Goal: Task Accomplishment & Management: Use online tool/utility

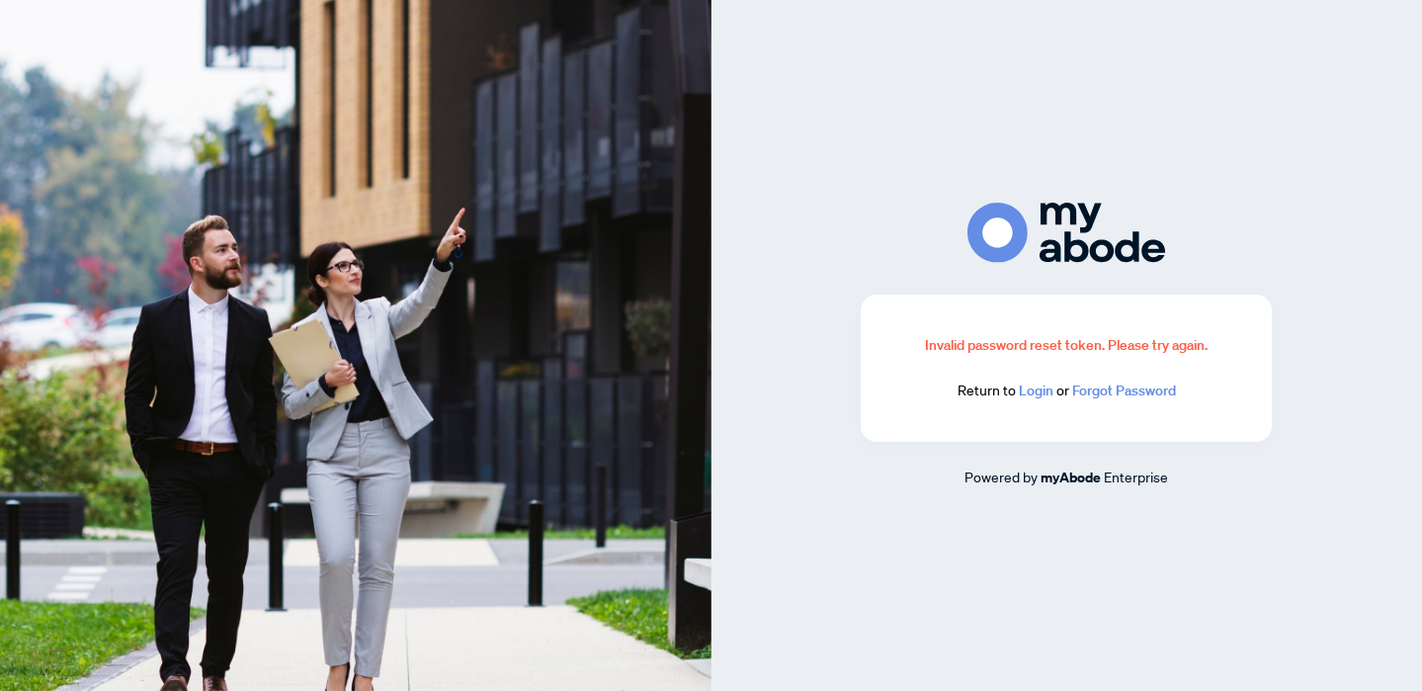
click at [1036, 398] on link "Login" at bounding box center [1036, 390] width 35 height 18
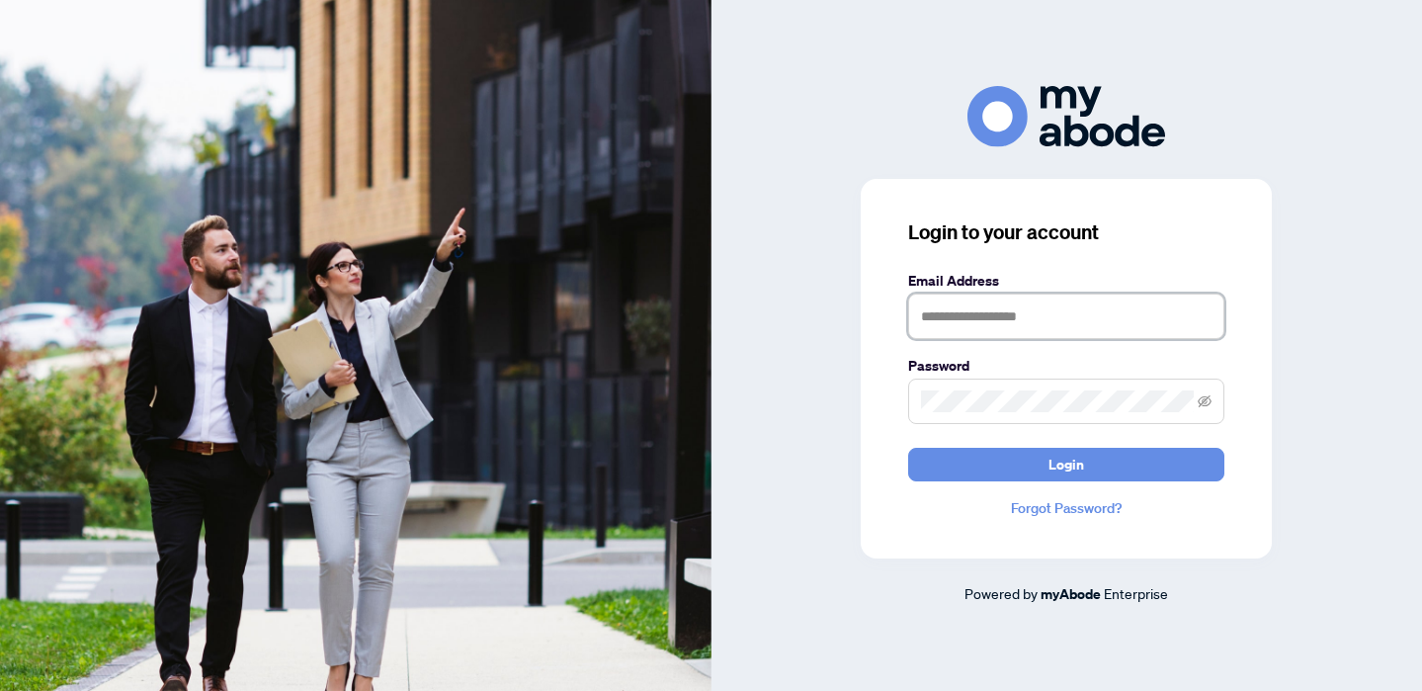
type input "**********"
click at [1066, 463] on button "Login" at bounding box center [1066, 465] width 316 height 34
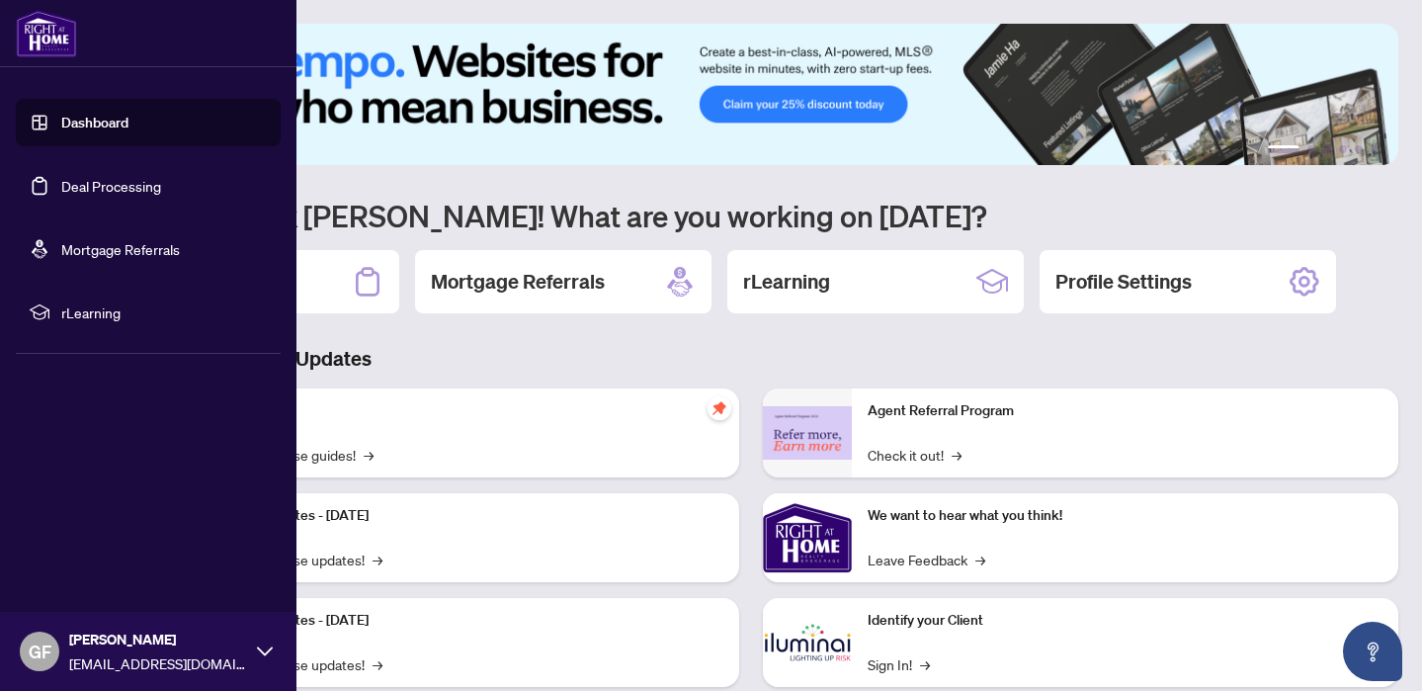
click at [94, 188] on link "Deal Processing" at bounding box center [111, 186] width 100 height 18
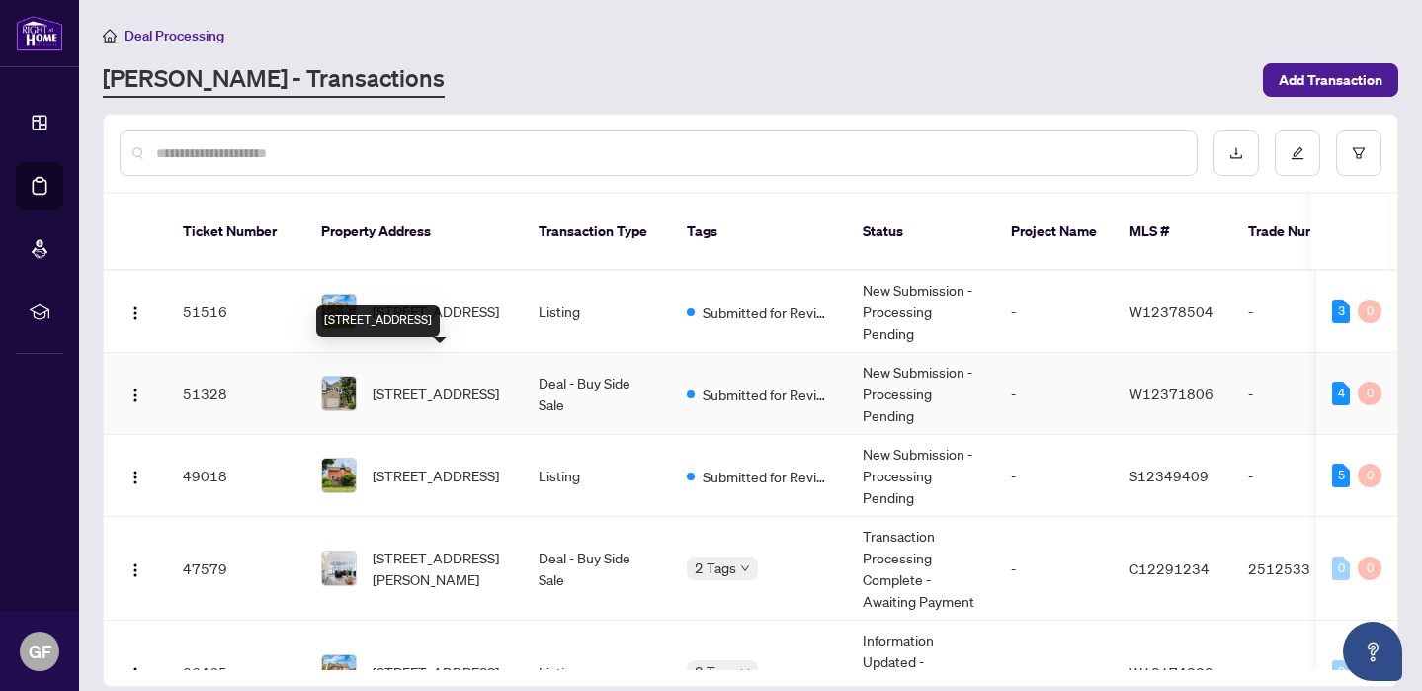
click at [471, 382] on span "10 Heathcliffe Sq, Brampton, Ontario L6S 5P8, Canada" at bounding box center [436, 393] width 126 height 22
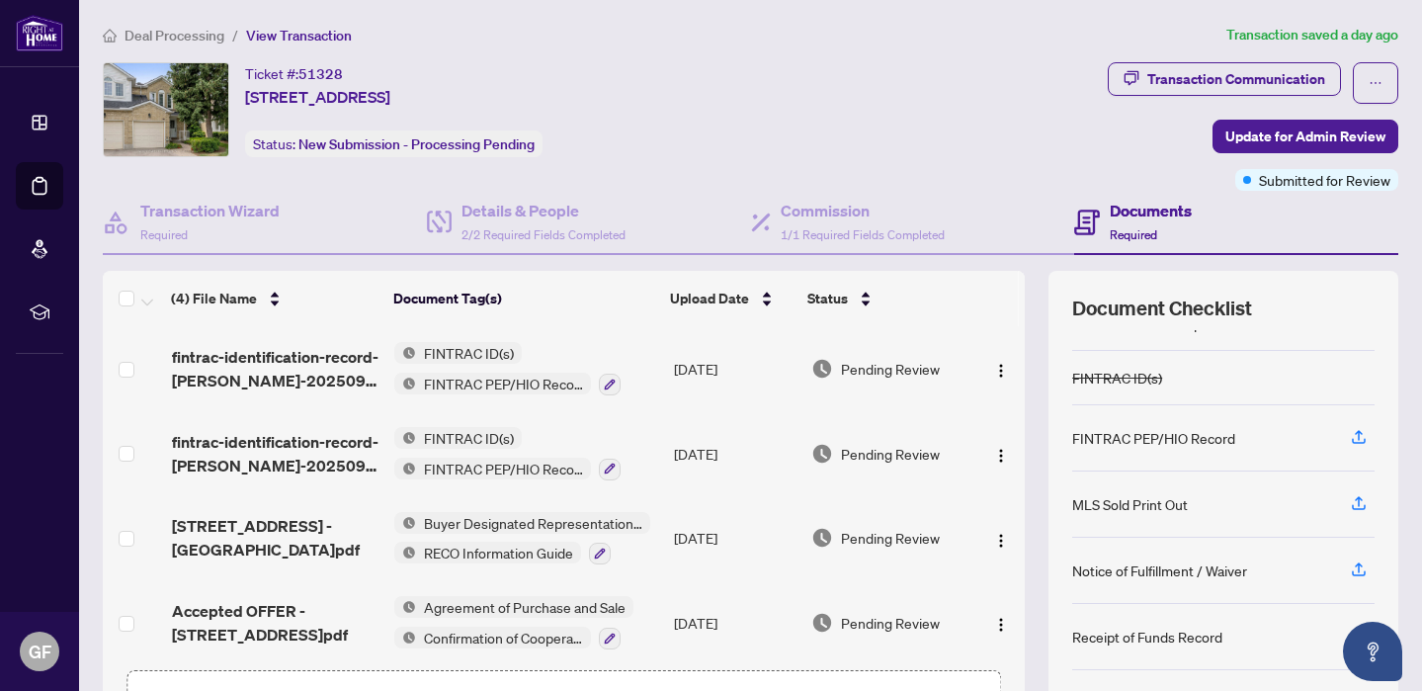
scroll to position [142, 0]
click at [1133, 639] on div "Receipt of Funds Record" at bounding box center [1147, 636] width 150 height 22
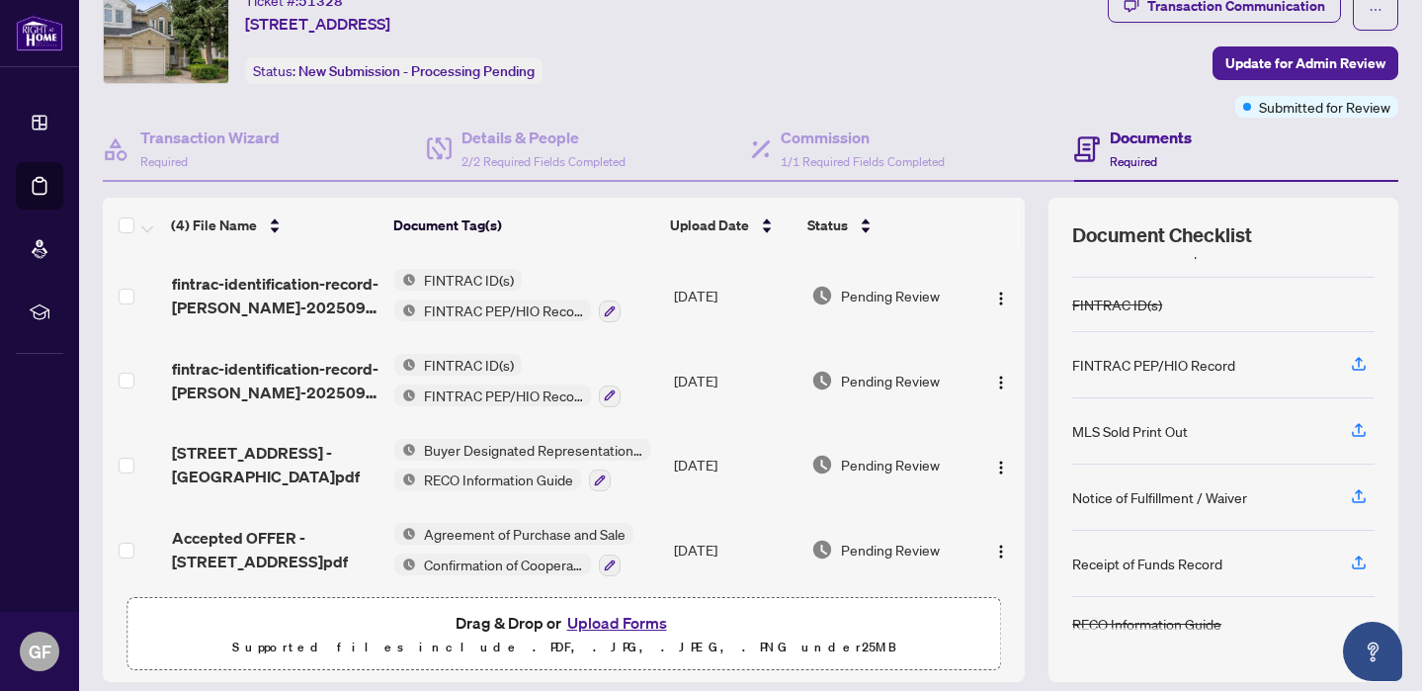
scroll to position [74, 0]
click at [1358, 555] on icon "button" at bounding box center [1359, 559] width 8 height 10
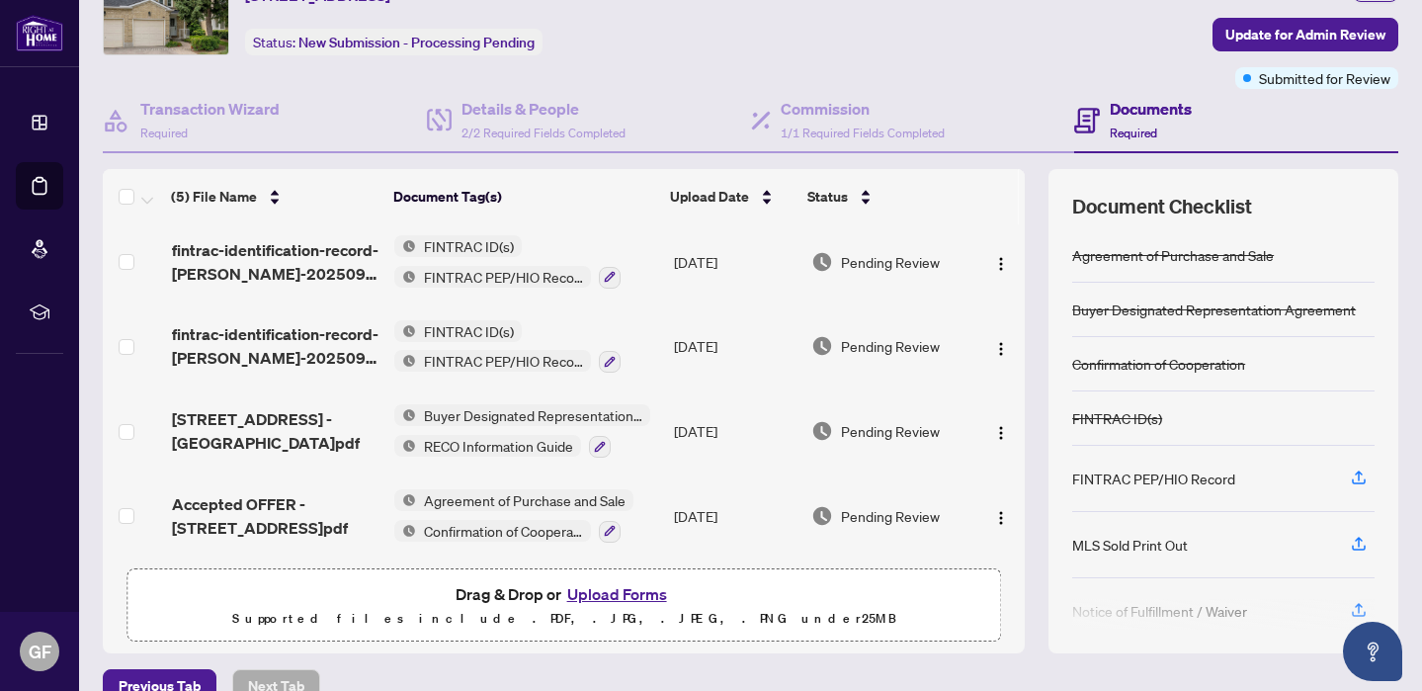
scroll to position [98, 0]
click at [1327, 28] on span "Update for Admin Review" at bounding box center [1305, 35] width 160 height 32
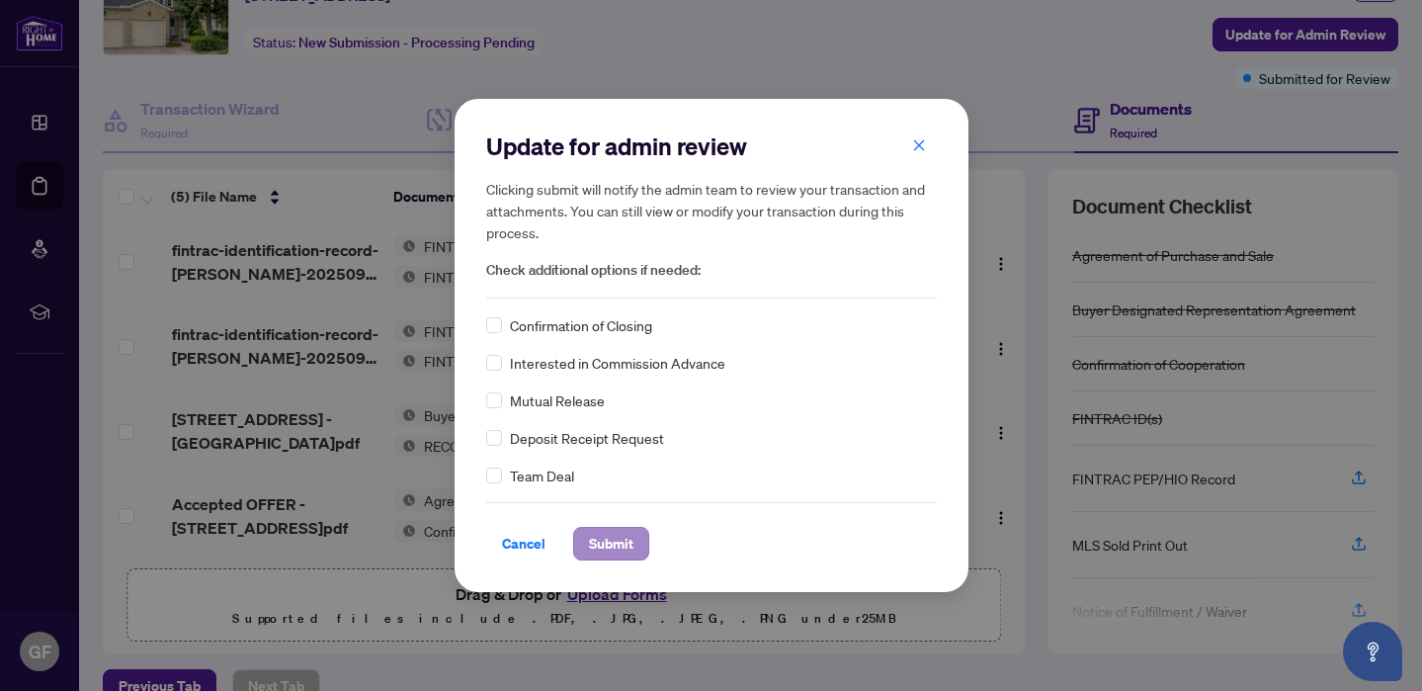
click at [622, 544] on span "Submit" at bounding box center [611, 544] width 44 height 32
